Goal: Information Seeking & Learning: Learn about a topic

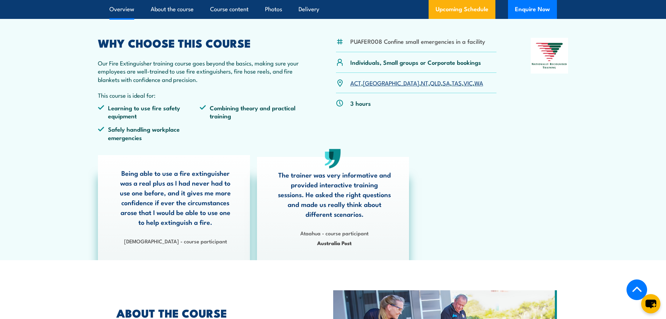
scroll to position [175, 0]
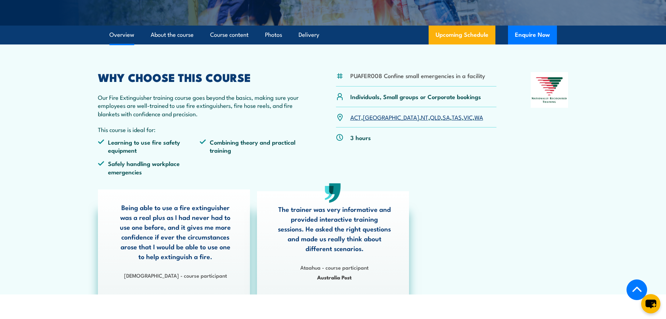
click at [296, 160] on ul "Learning to use fire safety equipment Combining theory and practical training S…" at bounding box center [200, 159] width 204 height 43
click at [443, 121] on link "SA" at bounding box center [446, 117] width 7 height 8
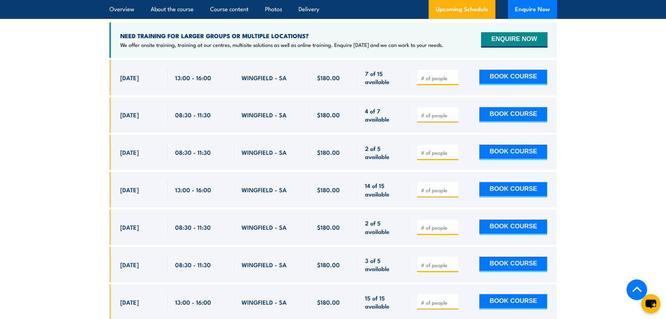
scroll to position [1244, 0]
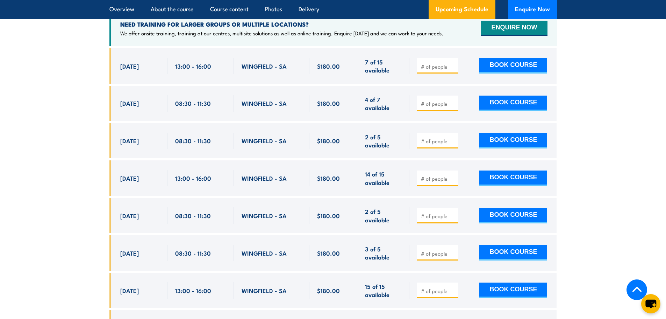
click at [72, 102] on section "UPCOMING SCHEDULE FOR - "Fire Extinguisher Training" [DATE] [DATE]" at bounding box center [333, 186] width 666 height 490
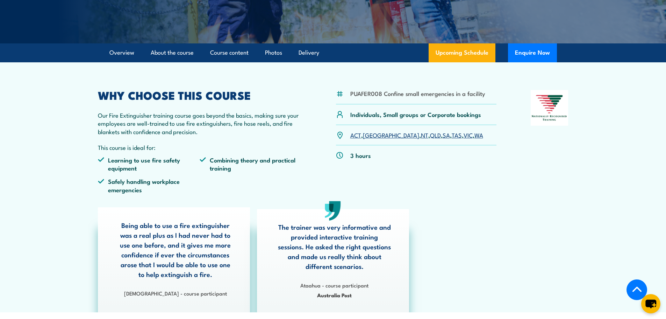
scroll to position [160, 0]
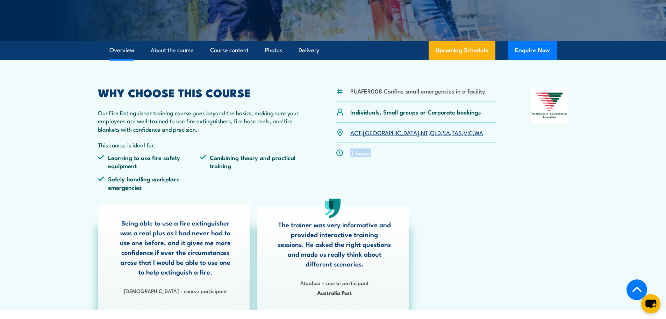
drag, startPoint x: 372, startPoint y: 157, endPoint x: 351, endPoint y: 155, distance: 21.1
click at [351, 155] on div "3 hours" at bounding box center [416, 153] width 161 height 20
click at [372, 186] on div "PUAFER008 Confine small emergencies in a facility Individuals, Small groups or …" at bounding box center [416, 141] width 161 height 109
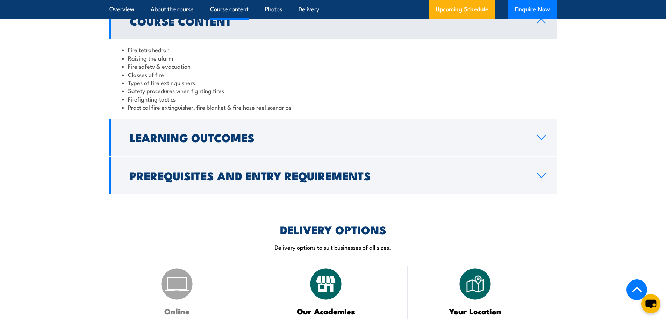
scroll to position [684, 0]
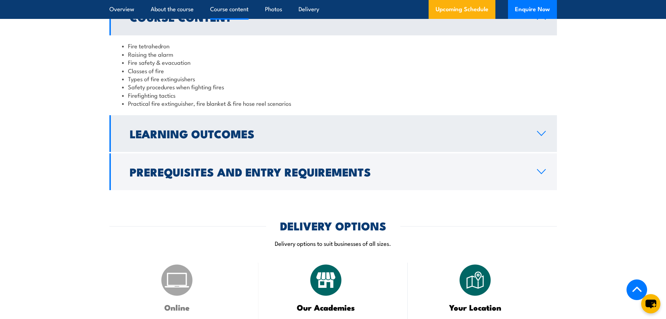
click at [516, 127] on link "Learning Outcomes" at bounding box center [333, 133] width 448 height 37
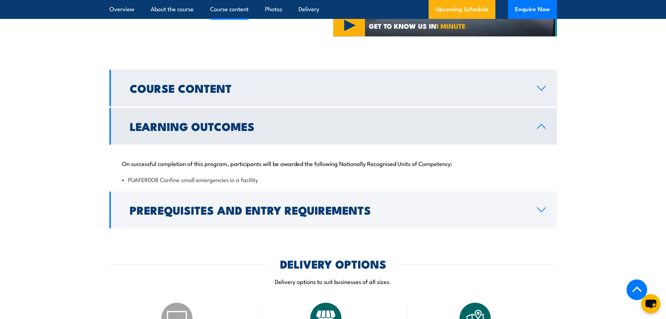
scroll to position [544, 0]
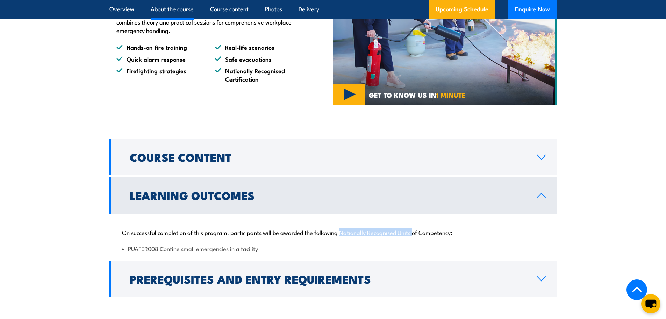
drag, startPoint x: 341, startPoint y: 232, endPoint x: 416, endPoint y: 233, distance: 75.2
click at [416, 233] on p "On successful completion of this program, participants will be awarded the foll…" at bounding box center [333, 231] width 423 height 7
drag, startPoint x: 327, startPoint y: 234, endPoint x: 305, endPoint y: 242, distance: 23.0
click at [326, 234] on p "On successful completion of this program, participants will be awarded the foll…" at bounding box center [333, 231] width 423 height 7
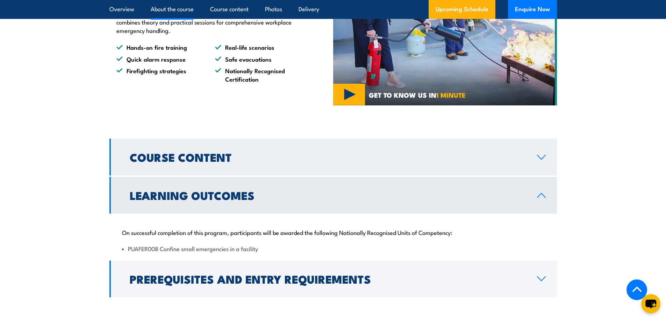
click at [336, 163] on link "Course Content" at bounding box center [333, 157] width 448 height 37
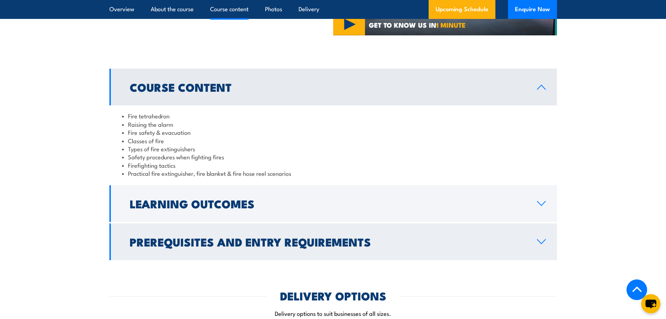
click at [441, 239] on h2 "Prerequisites and Entry Requirements" at bounding box center [328, 241] width 396 height 10
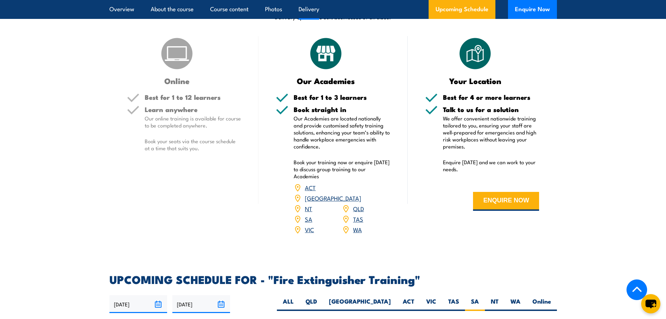
scroll to position [894, 0]
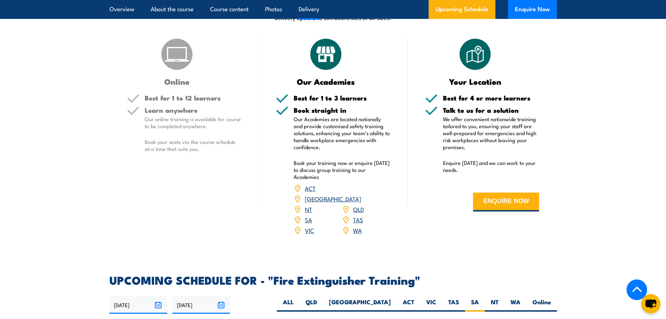
click at [205, 176] on div "Online Best for 1 to 12 learners Learn anywhere Our online training is availabl…" at bounding box center [183, 140] width 149 height 207
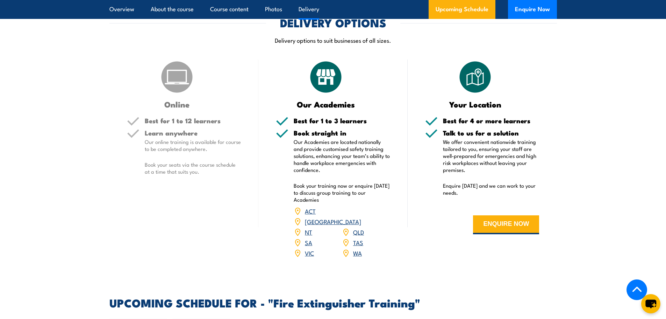
scroll to position [859, 0]
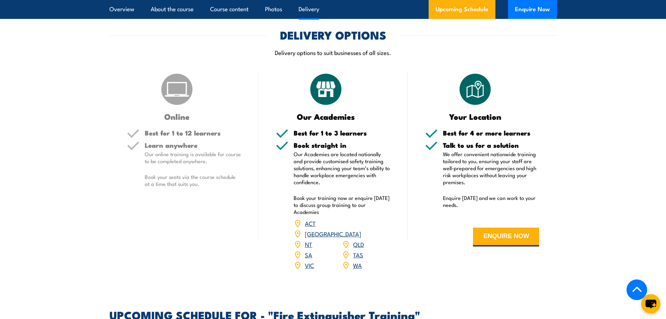
click at [183, 129] on h5 "Best for 1 to 12 learners" at bounding box center [193, 132] width 97 height 7
click at [172, 89] on img at bounding box center [177, 89] width 35 height 35
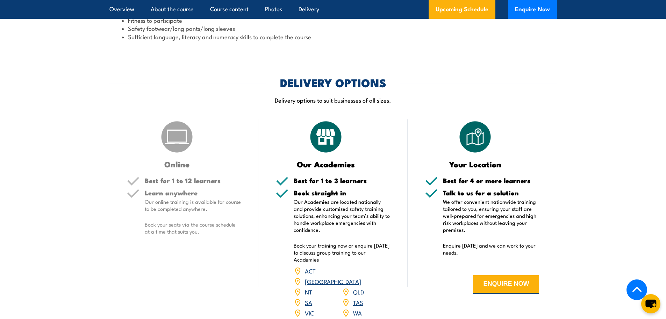
scroll to position [754, 0]
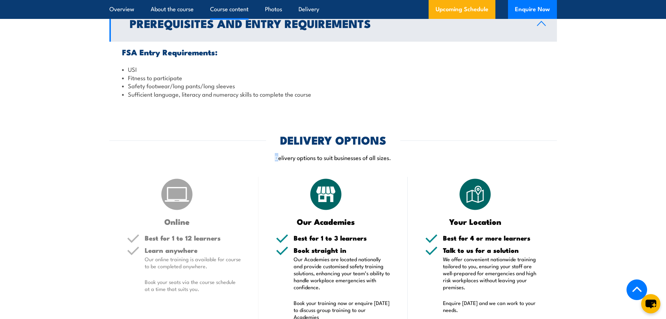
click at [277, 146] on div "DELIVERY OPTIONS Delivery options to suit businesses of all sizes." at bounding box center [333, 152] width 448 height 35
click at [188, 191] on img at bounding box center [177, 194] width 35 height 35
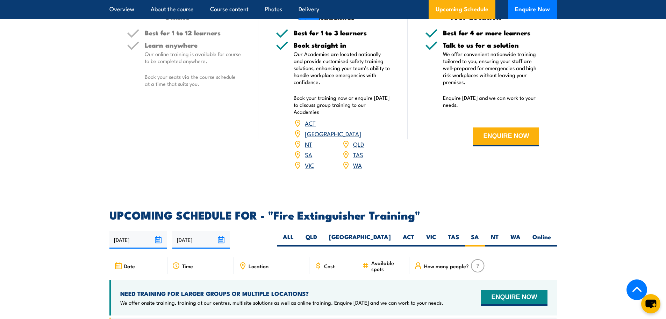
scroll to position [929, 0]
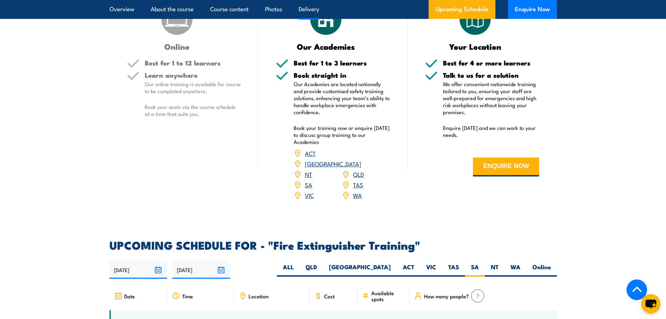
click at [307, 180] on link "SA" at bounding box center [308, 184] width 7 height 8
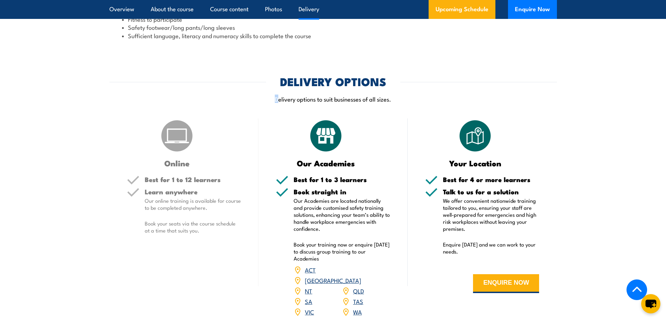
scroll to position [773, 0]
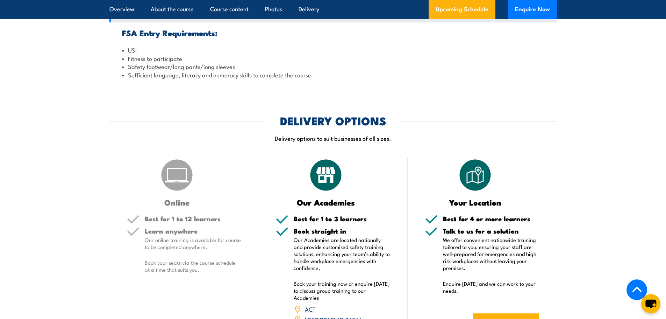
click at [213, 154] on article "DELIVERY OPTIONS Delivery options to suit businesses of all sizes. Online Best …" at bounding box center [333, 239] width 448 height 249
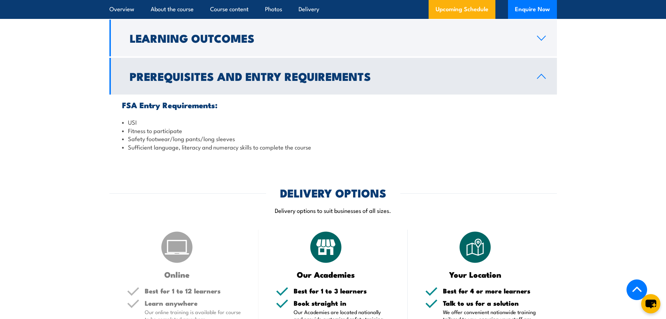
scroll to position [633, 0]
